Goal: Task Accomplishment & Management: Complete application form

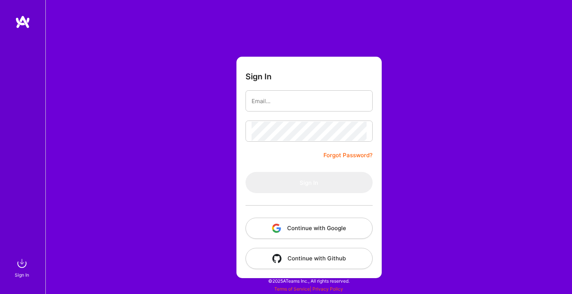
click at [406, 114] on div "Sign In Forgot Password? Sign In Continue with Google Continue with Github" at bounding box center [308, 147] width 527 height 294
click at [333, 105] on input "email" at bounding box center [309, 101] width 115 height 19
type input "[EMAIL_ADDRESS][DOMAIN_NAME]"
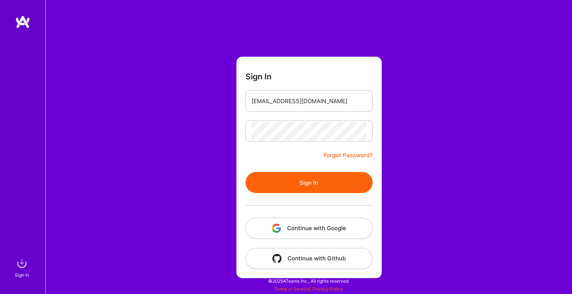
click at [325, 182] on button "Sign In" at bounding box center [309, 182] width 127 height 21
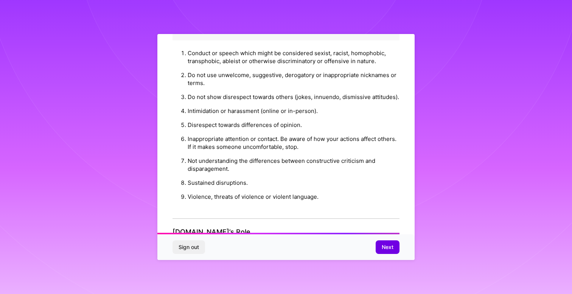
scroll to position [815, 0]
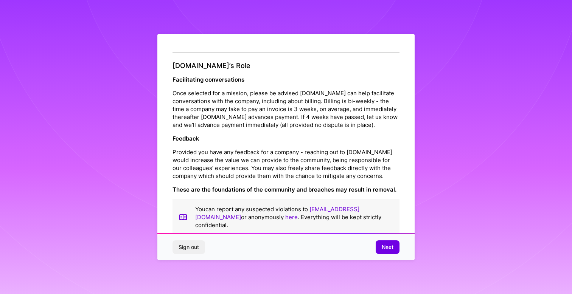
click at [392, 240] on div "Sign out Next" at bounding box center [285, 248] width 257 height 26
click at [392, 248] on span "Next" at bounding box center [388, 248] width 12 height 8
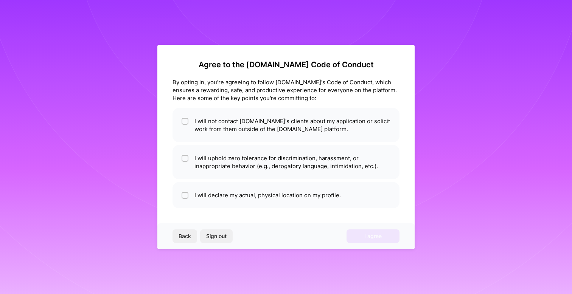
scroll to position [0, 0]
click at [268, 137] on li "I will not contact [DOMAIN_NAME]'s clients about my application or solicit work…" at bounding box center [286, 125] width 227 height 34
checkbox input "true"
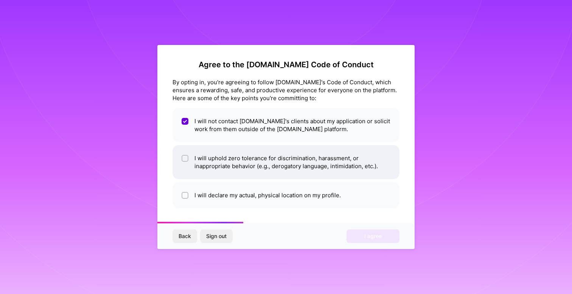
click at [243, 164] on li "I will uphold zero tolerance for discrimination, harassment, or inappropriate b…" at bounding box center [286, 162] width 227 height 34
checkbox input "true"
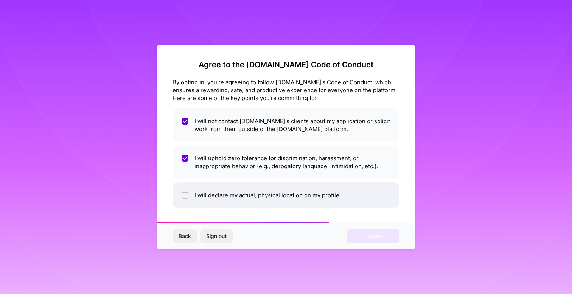
click at [245, 191] on li "I will declare my actual, physical location on my profile." at bounding box center [286, 195] width 227 height 26
checkbox input "true"
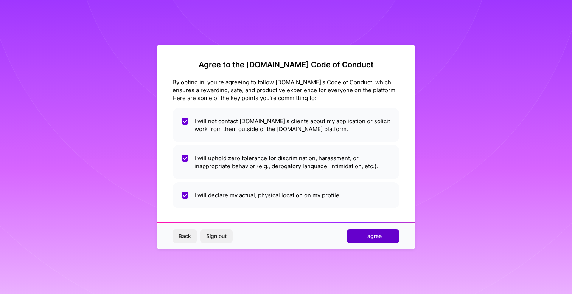
click at [365, 238] on span "I agree" at bounding box center [372, 237] width 17 height 8
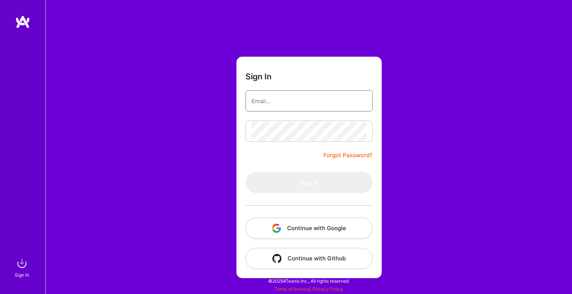
click at [298, 104] on input "email" at bounding box center [309, 101] width 115 height 19
type input "[EMAIL_ADDRESS][DOMAIN_NAME]"
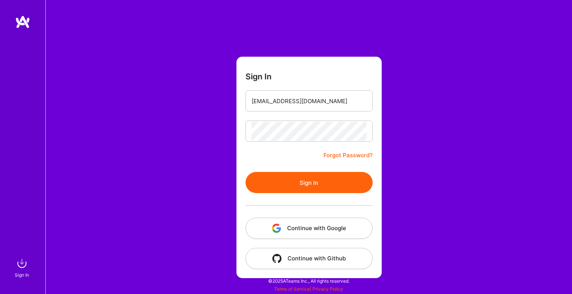
click at [316, 182] on button "Sign In" at bounding box center [309, 182] width 127 height 21
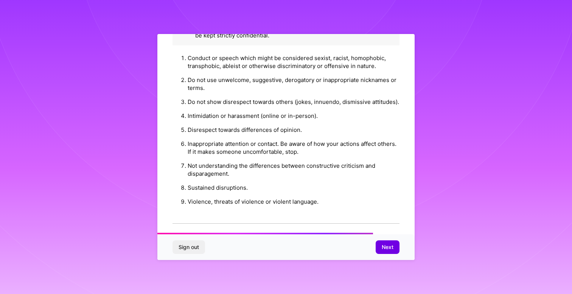
scroll to position [815, 0]
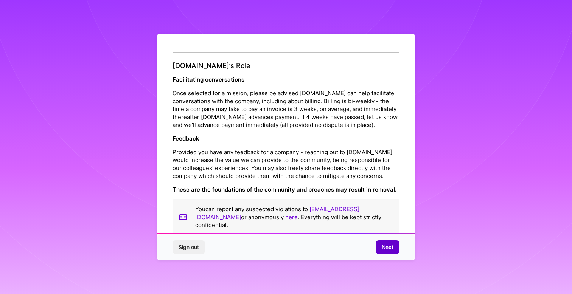
click at [380, 243] on button "Next" at bounding box center [388, 248] width 24 height 14
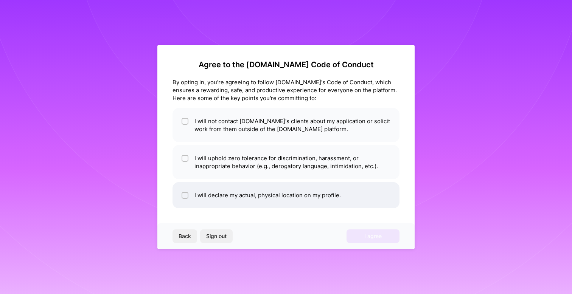
click at [250, 193] on li "I will declare my actual, physical location on my profile." at bounding box center [286, 195] width 227 height 26
checkbox input "false"
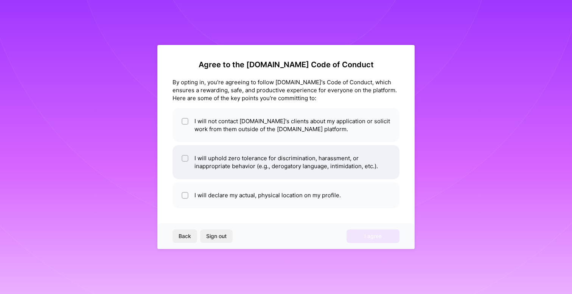
click at [230, 168] on li "I will uphold zero tolerance for discrimination, harassment, or inappropriate b…" at bounding box center [286, 162] width 227 height 34
checkbox input "true"
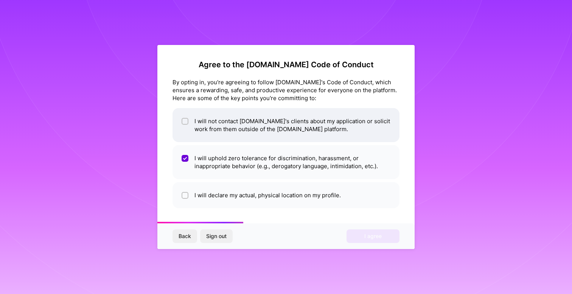
click at [224, 125] on li "I will not contact [DOMAIN_NAME]'s clients about my application or solicit work…" at bounding box center [286, 125] width 227 height 34
checkbox input "true"
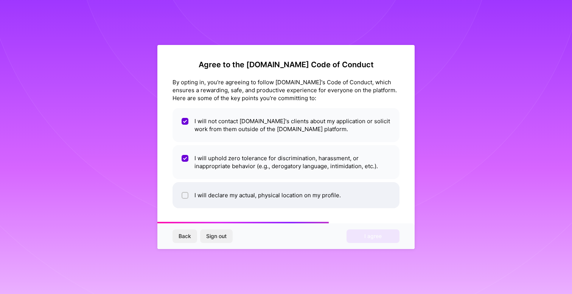
click at [242, 201] on li "I will declare my actual, physical location on my profile." at bounding box center [286, 195] width 227 height 26
checkbox input "true"
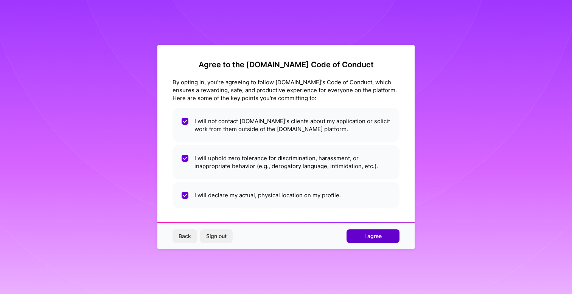
click at [362, 239] on button "I agree" at bounding box center [373, 237] width 53 height 14
